Goal: Information Seeking & Learning: Stay updated

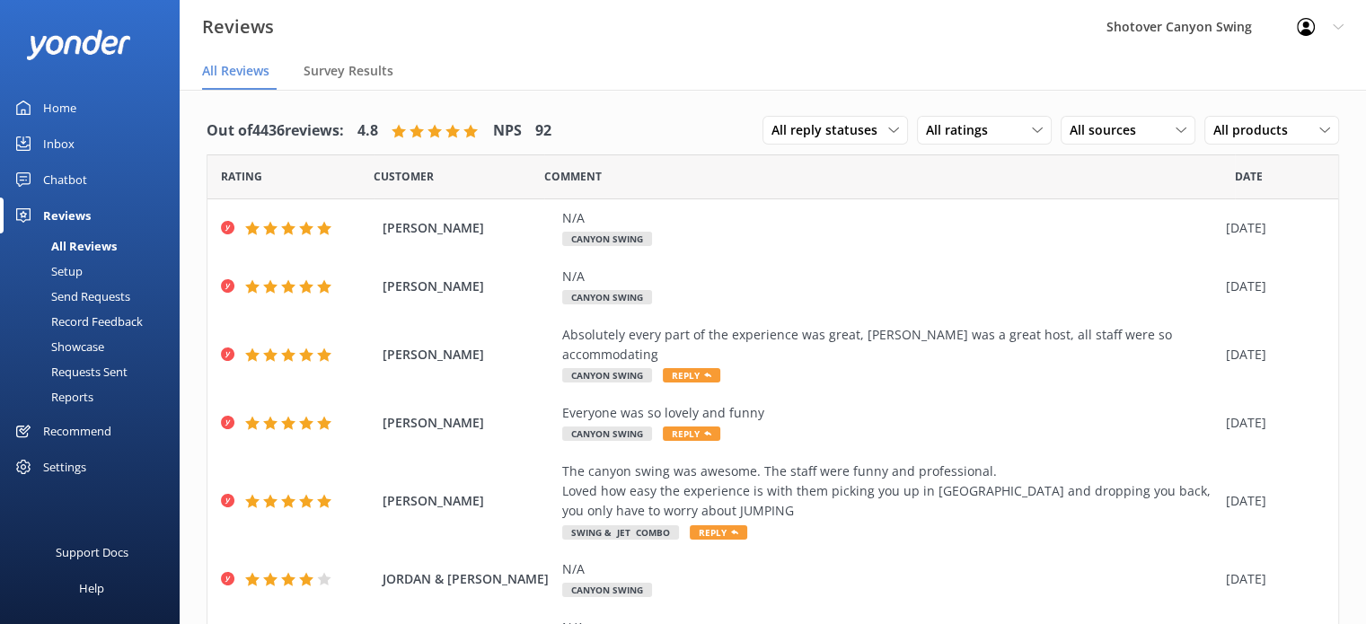
scroll to position [66, 0]
